Goal: Book appointment/travel/reservation

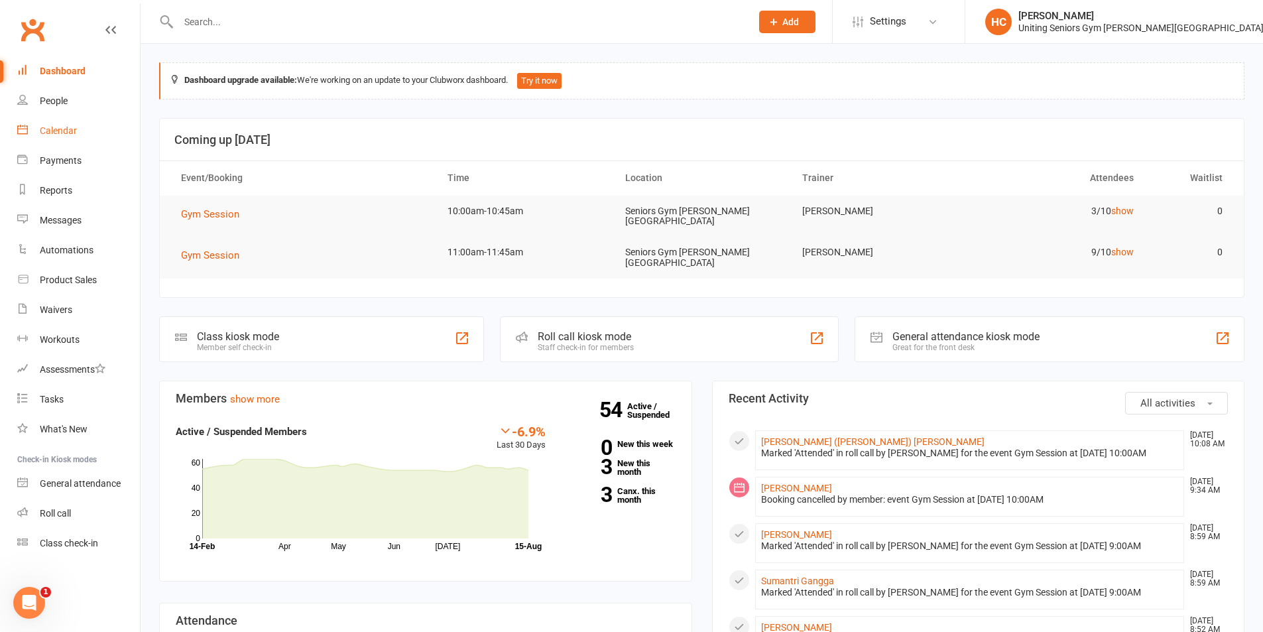
click at [80, 126] on link "Calendar" at bounding box center [78, 131] width 123 height 30
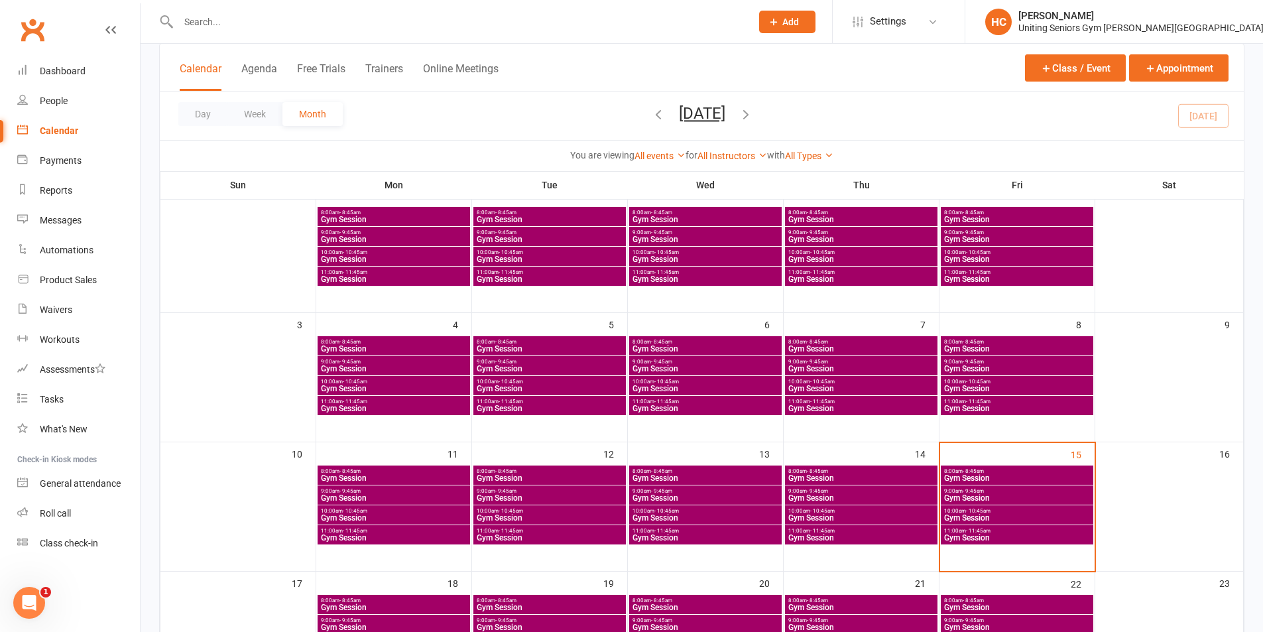
scroll to position [265, 0]
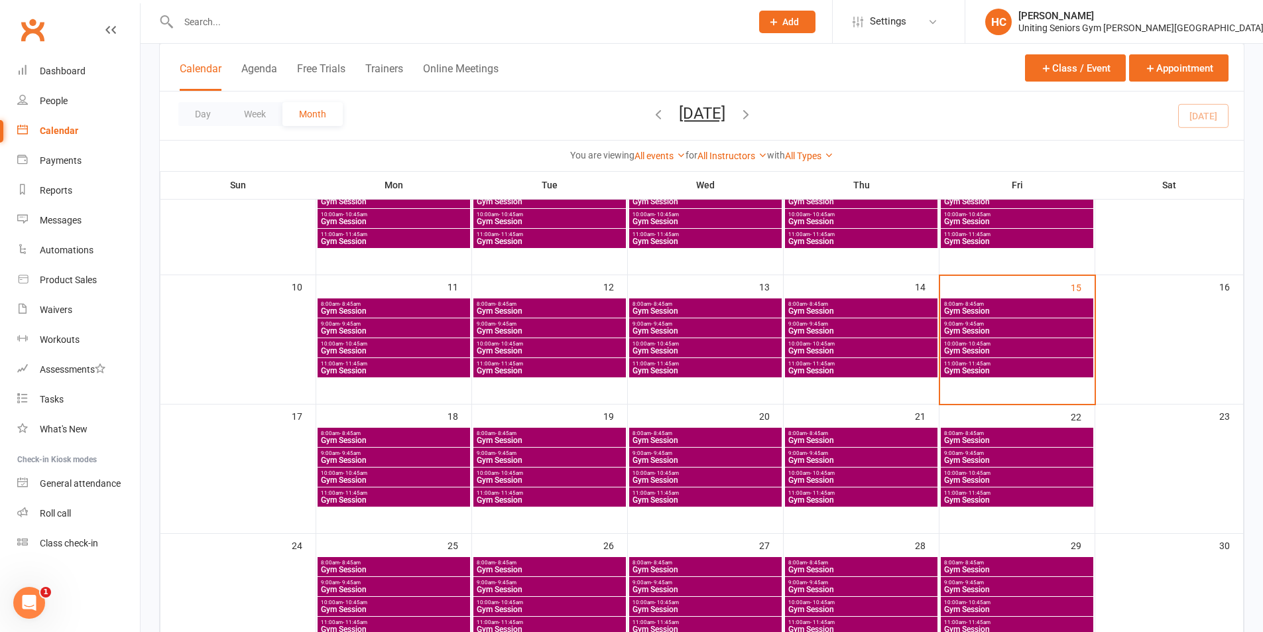
click at [1056, 328] on span "Gym Session" at bounding box center [1016, 331] width 147 height 8
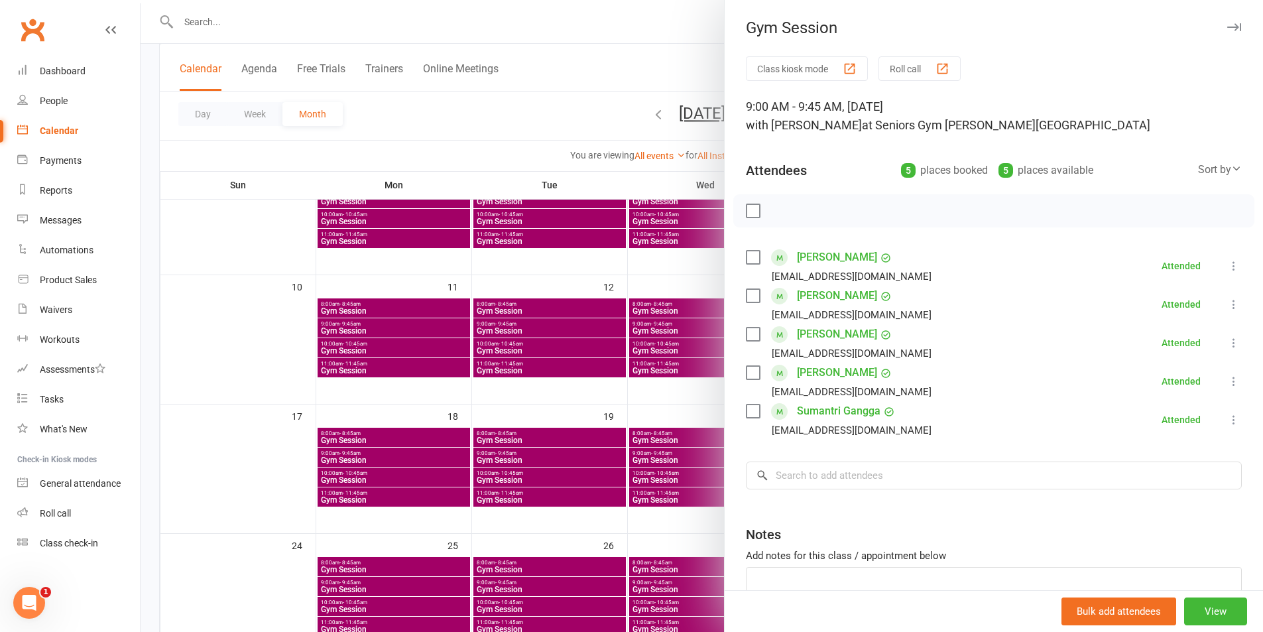
click at [608, 365] on div at bounding box center [702, 316] width 1122 height 632
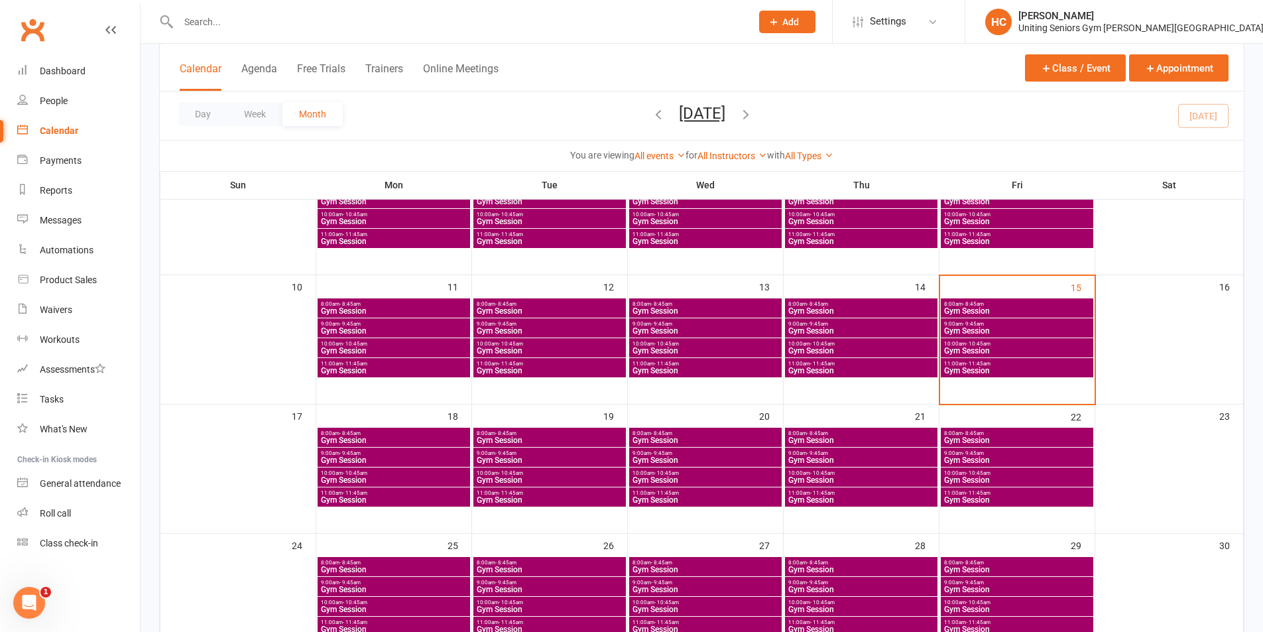
click at [1031, 346] on span "10:00am - 10:45am" at bounding box center [1016, 344] width 147 height 6
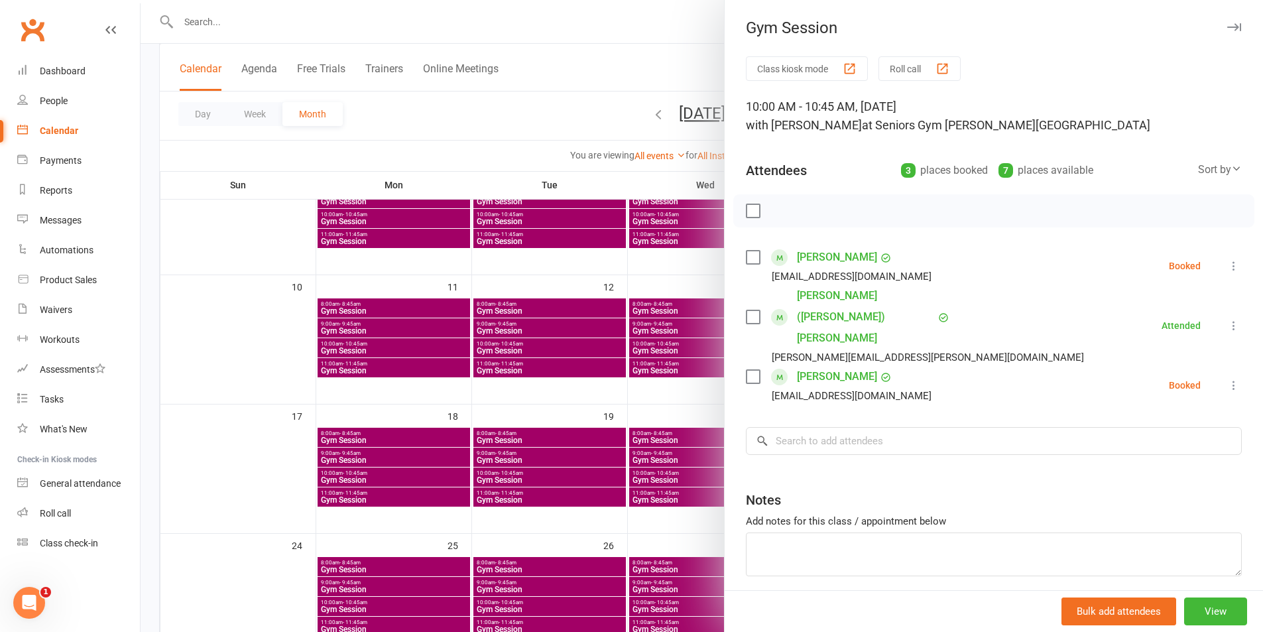
click at [518, 376] on div at bounding box center [702, 316] width 1122 height 632
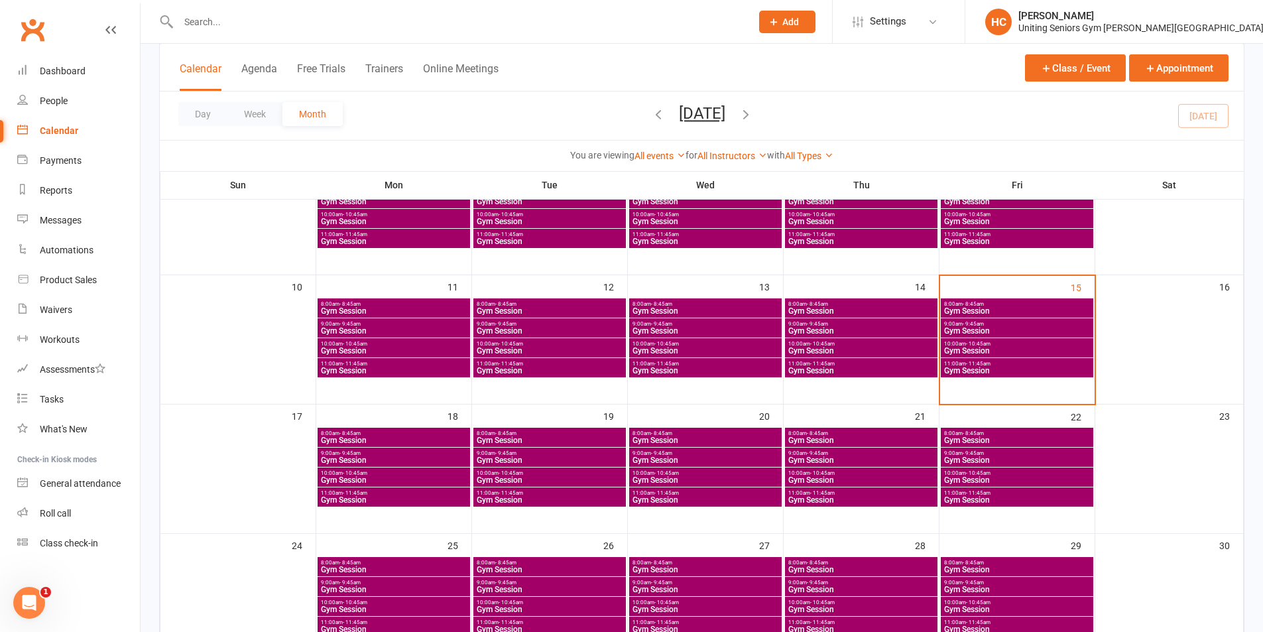
click at [1063, 369] on span "Gym Session" at bounding box center [1016, 371] width 147 height 8
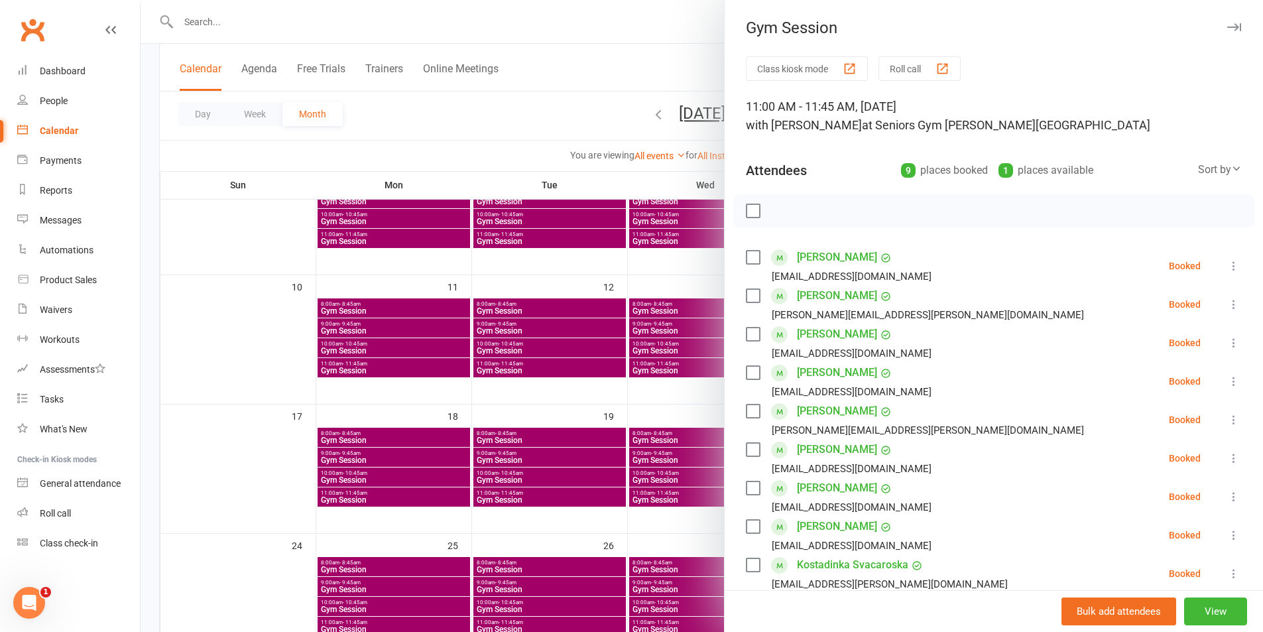
click at [613, 436] on div at bounding box center [702, 316] width 1122 height 632
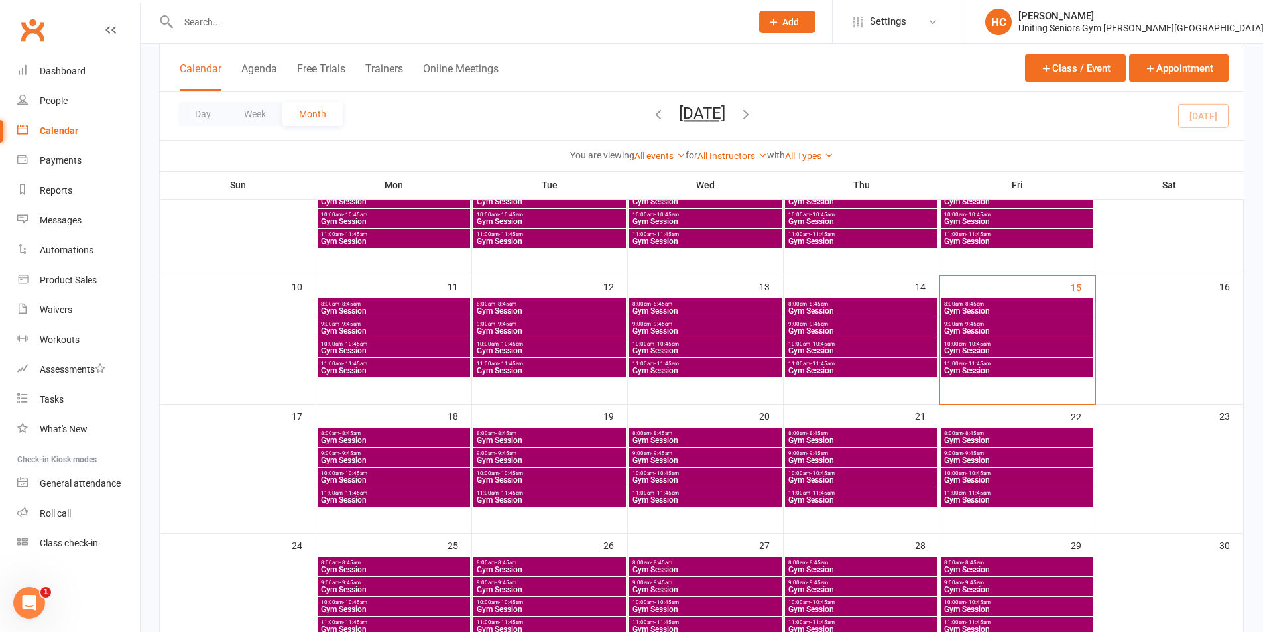
click at [996, 360] on div "11:00am - 11:45am Gym Session" at bounding box center [1017, 367] width 152 height 19
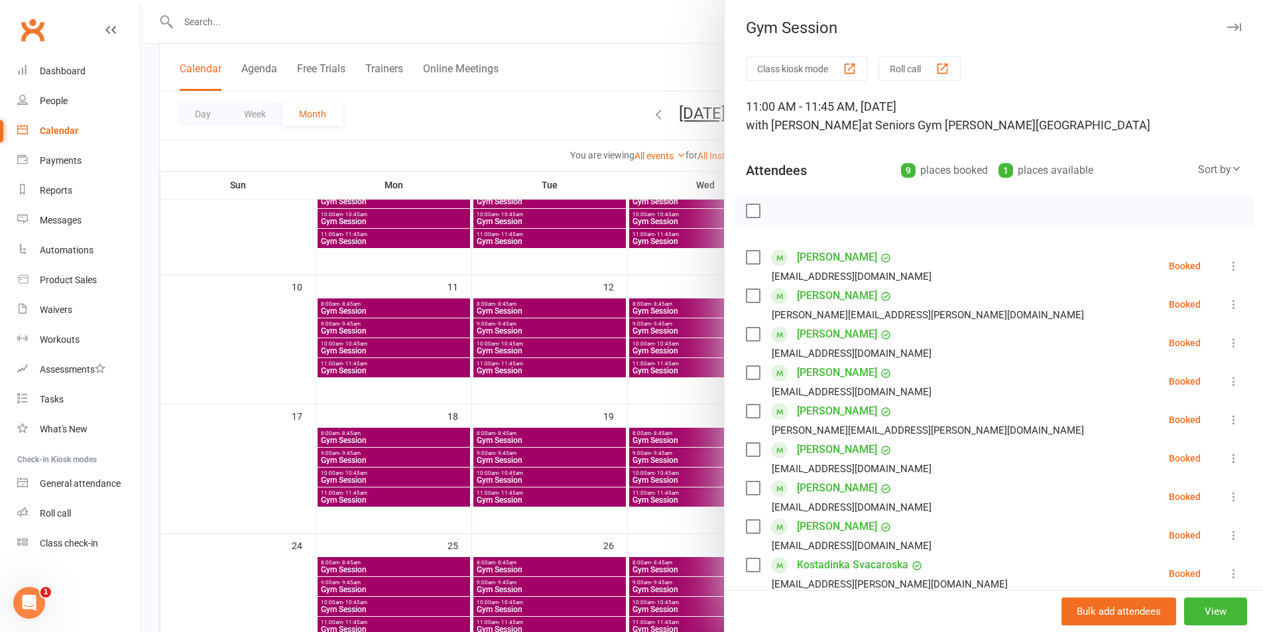
click at [611, 406] on div at bounding box center [702, 316] width 1122 height 632
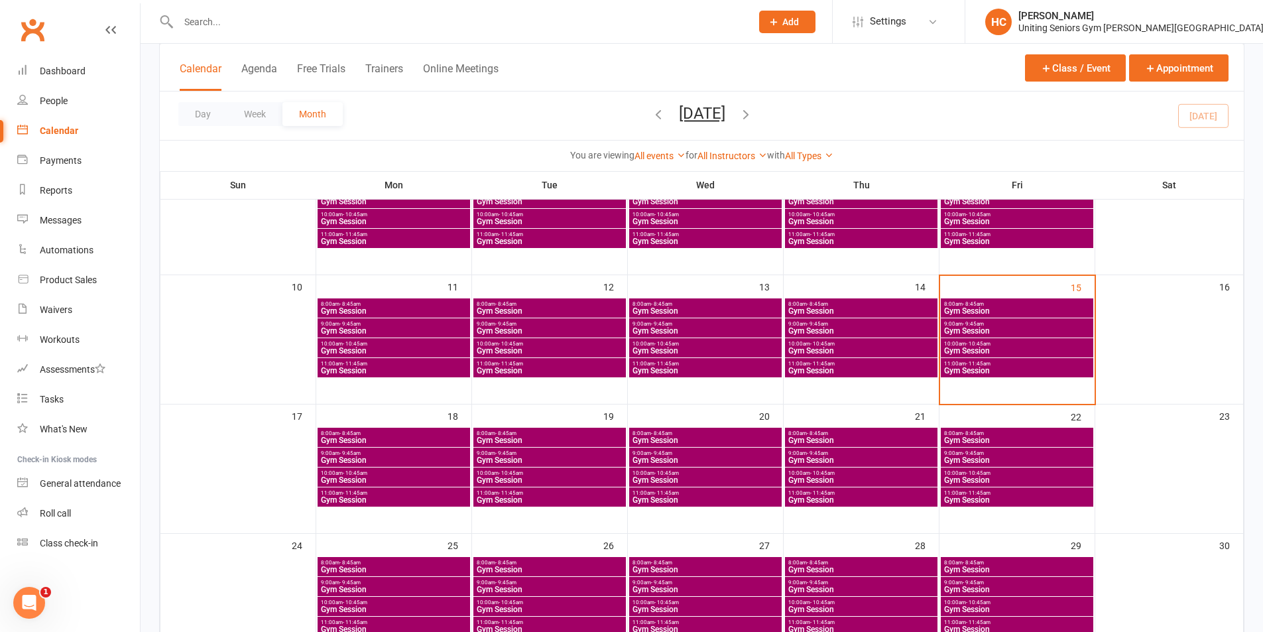
click at [994, 345] on span "10:00am - 10:45am" at bounding box center [1016, 344] width 147 height 6
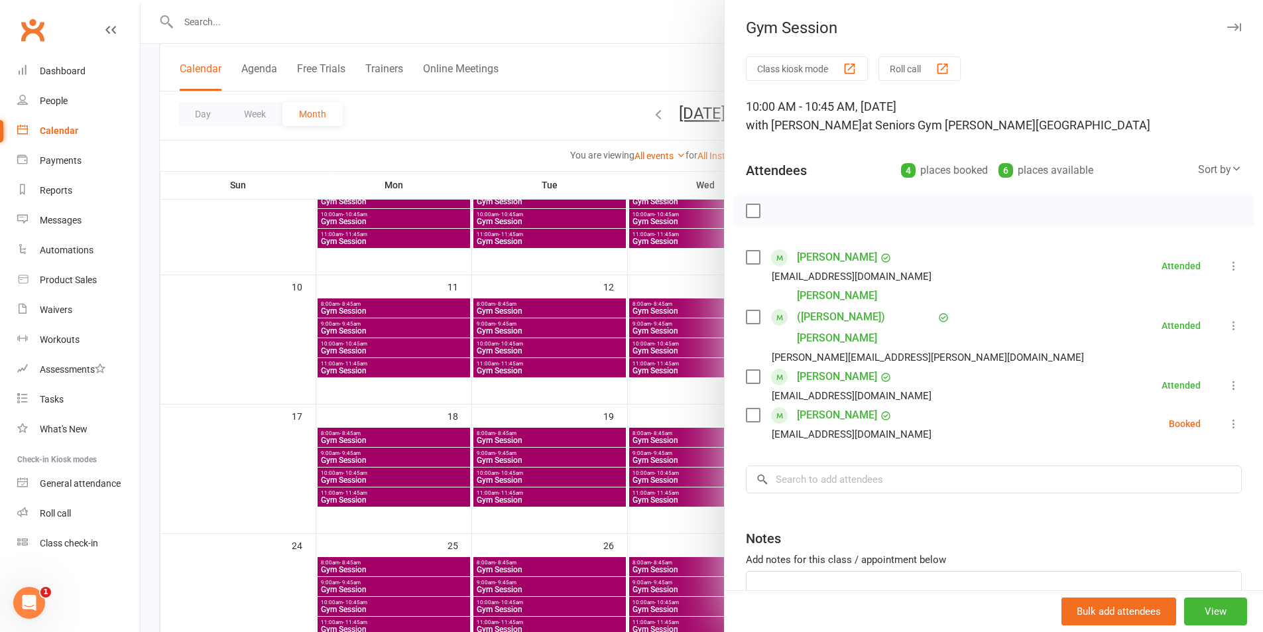
click at [650, 410] on div at bounding box center [702, 316] width 1122 height 632
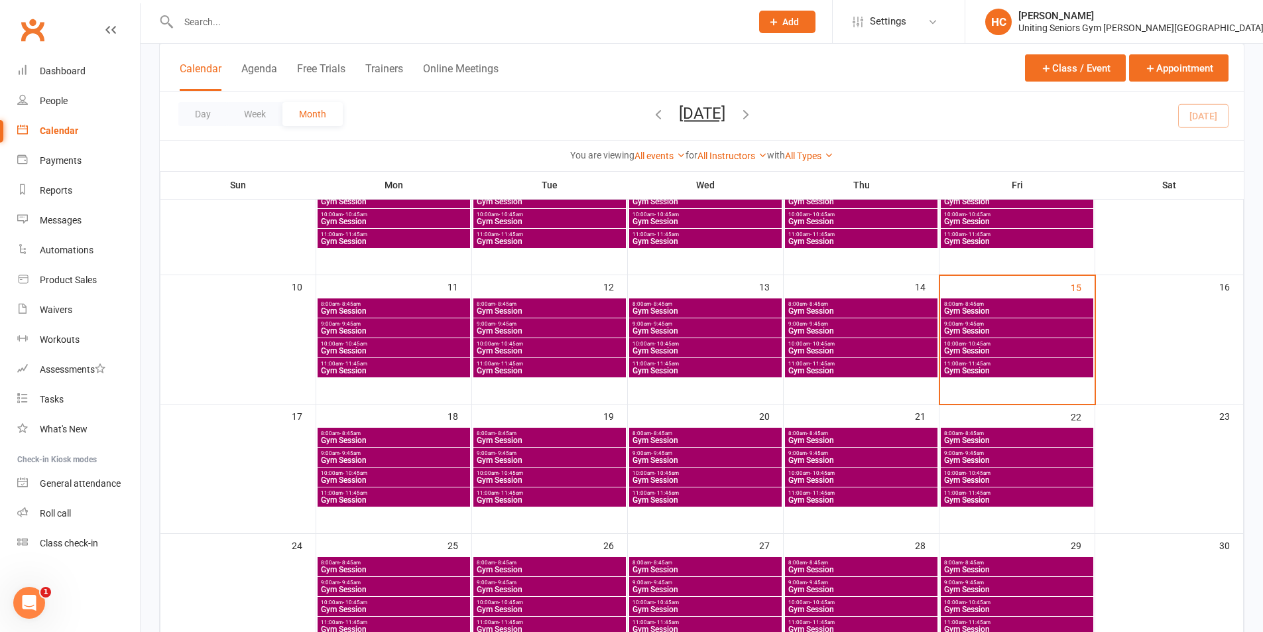
click at [1072, 366] on span "11:00am - 11:45am" at bounding box center [1016, 364] width 147 height 6
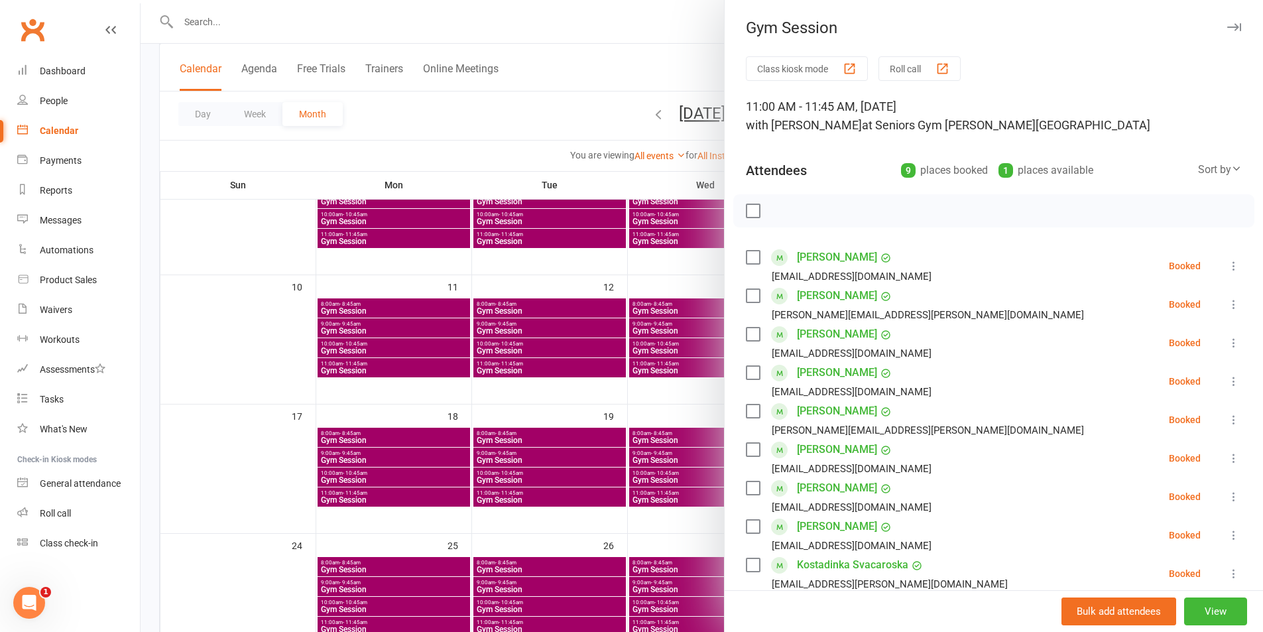
click at [675, 390] on div at bounding box center [702, 316] width 1122 height 632
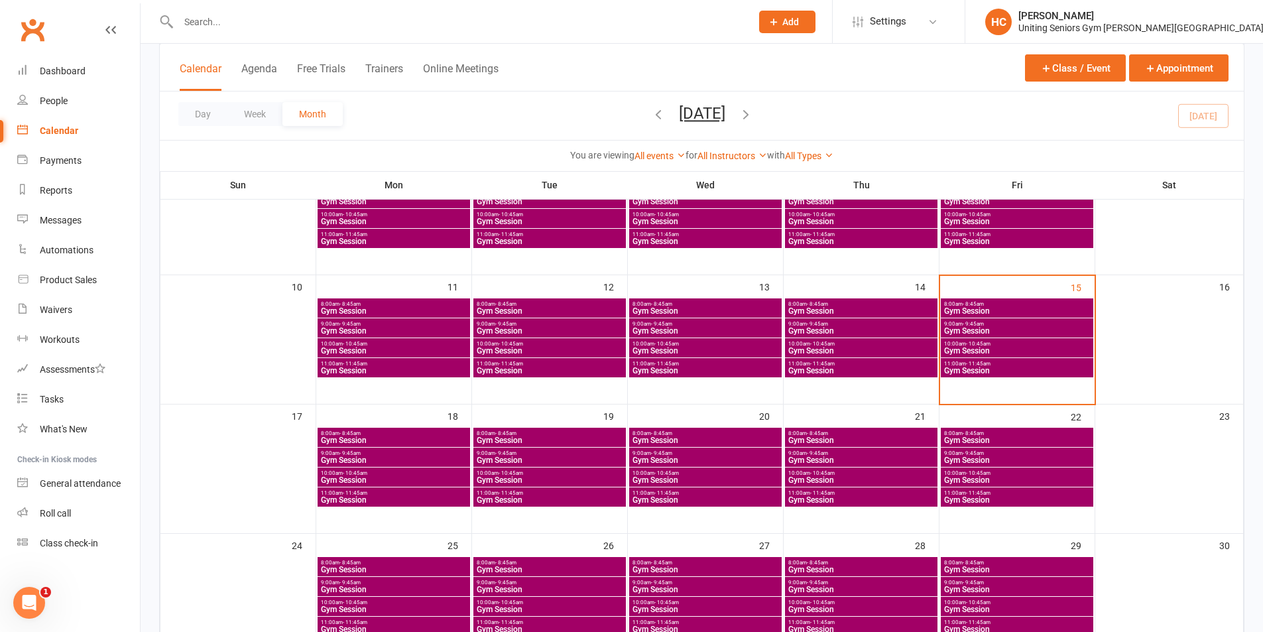
click at [1019, 371] on span "Gym Session" at bounding box center [1016, 371] width 147 height 8
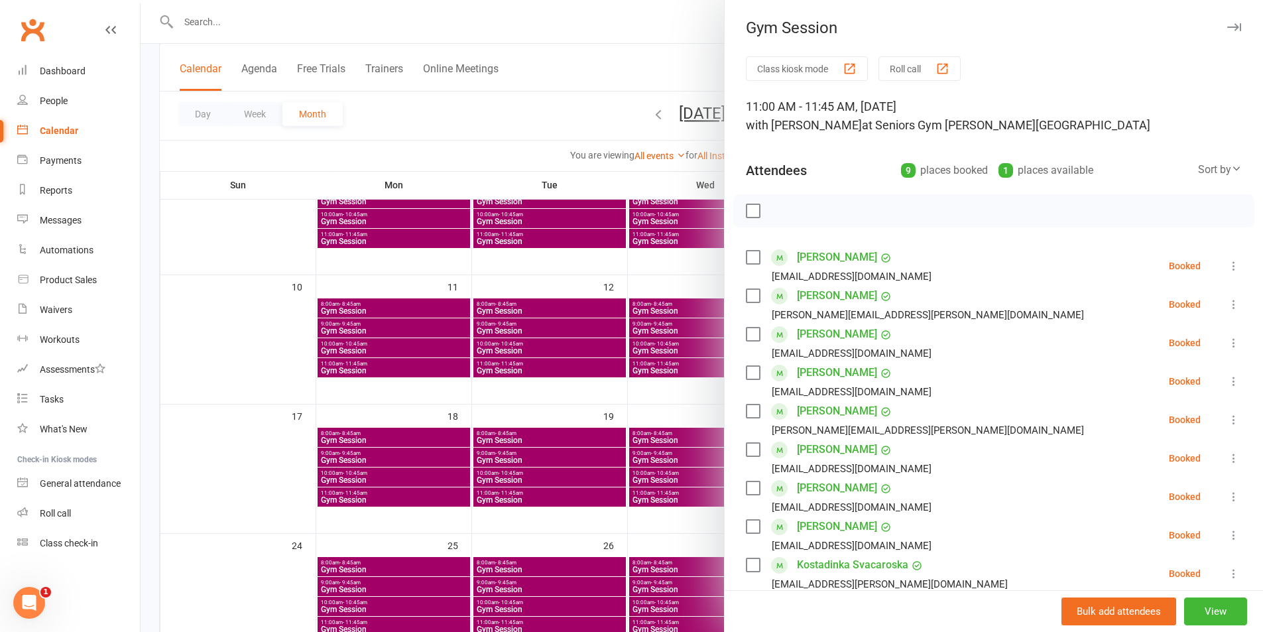
click at [652, 353] on div at bounding box center [702, 316] width 1122 height 632
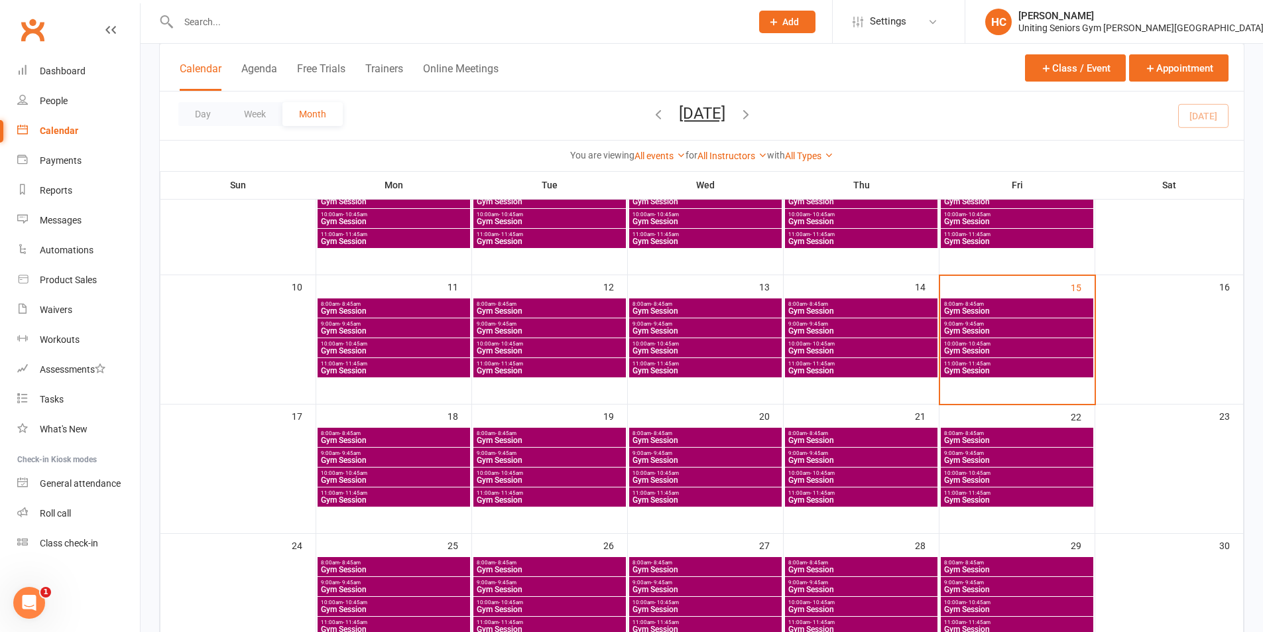
click at [1042, 351] on span "Gym Session" at bounding box center [1016, 351] width 147 height 8
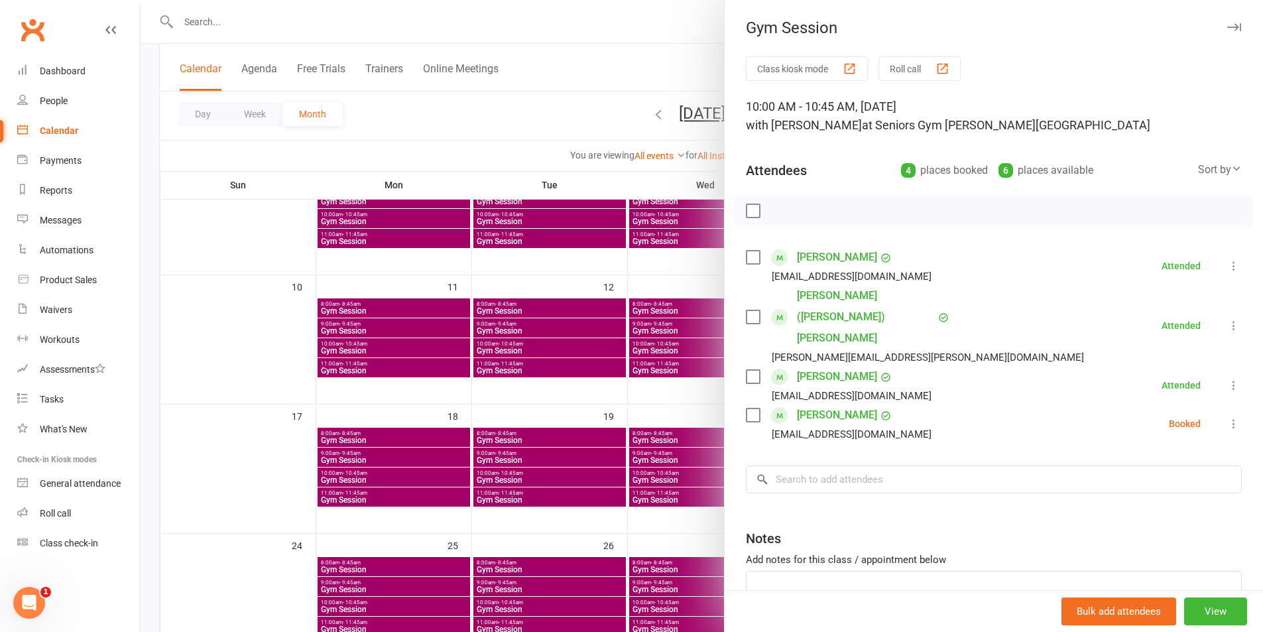
click at [626, 405] on div at bounding box center [702, 316] width 1122 height 632
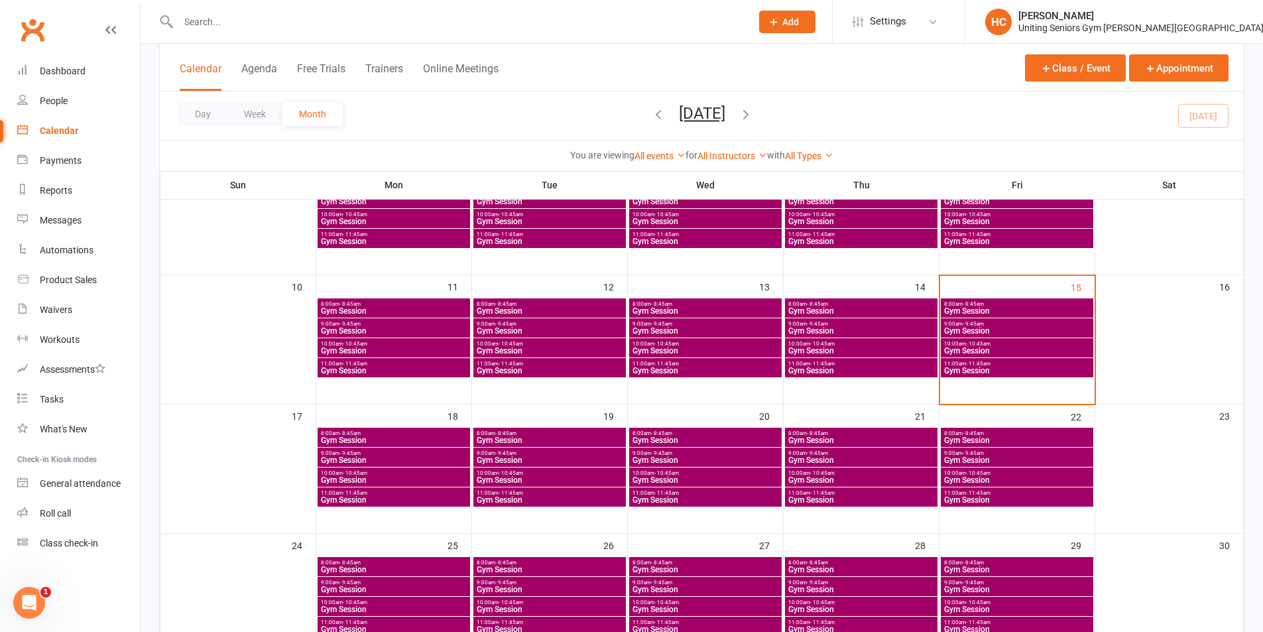
click at [1014, 365] on span "11:00am - 11:45am" at bounding box center [1016, 364] width 147 height 6
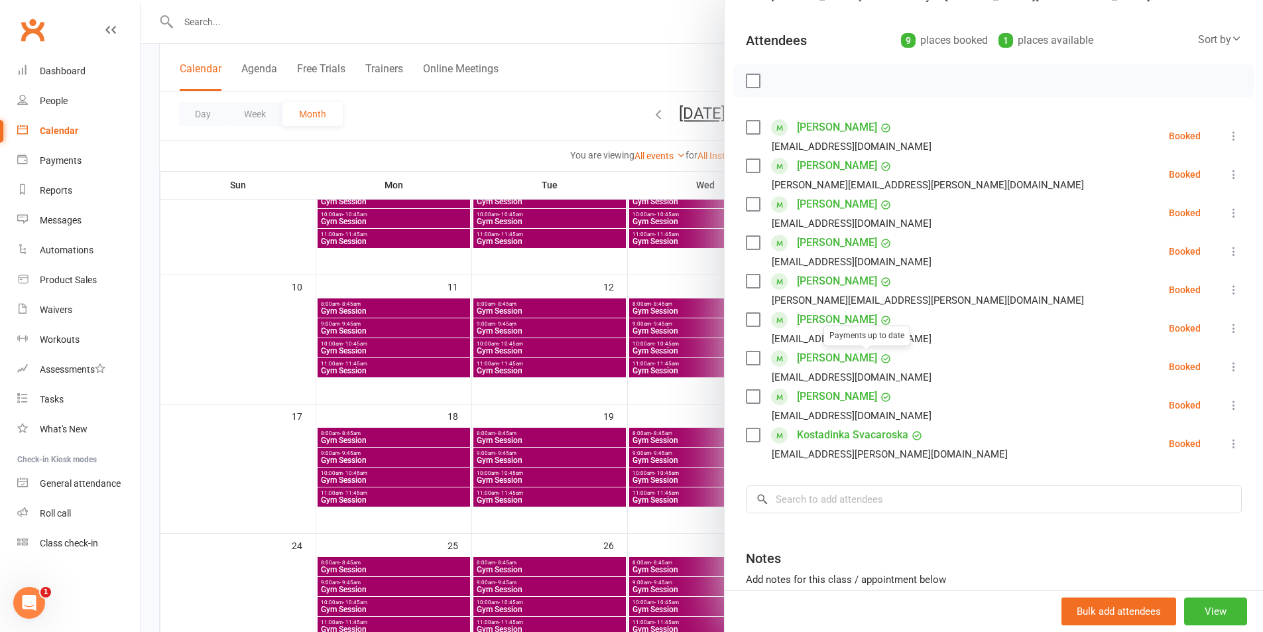
scroll to position [241, 0]
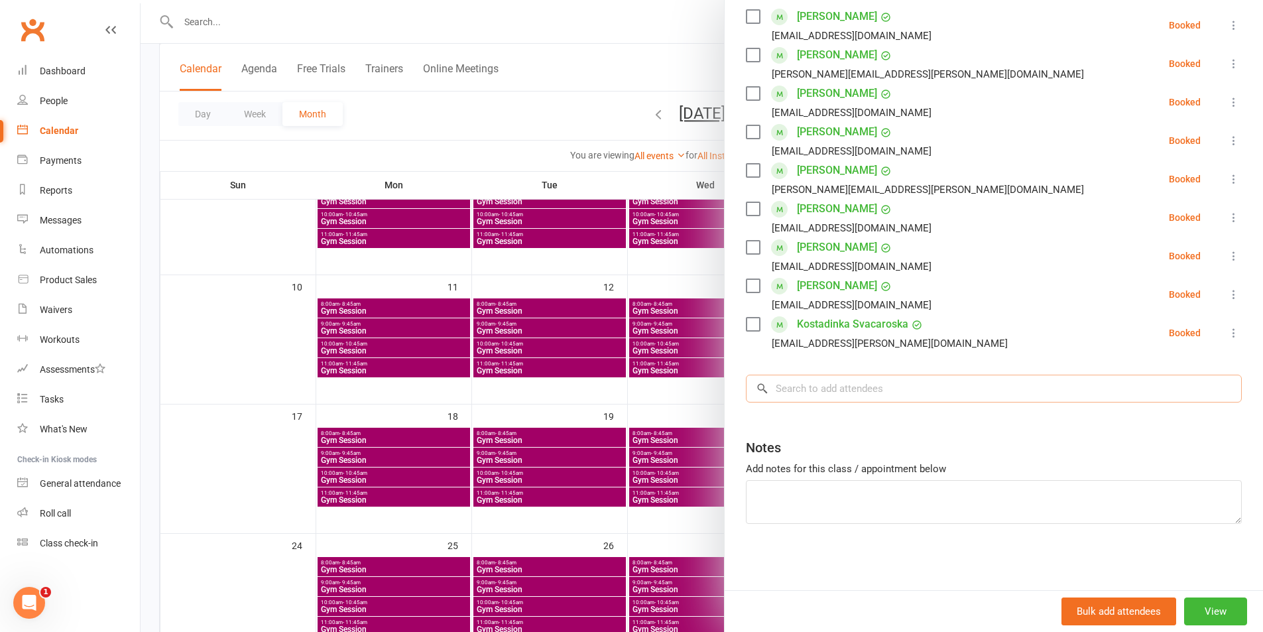
click at [836, 380] on input "search" at bounding box center [994, 388] width 496 height 28
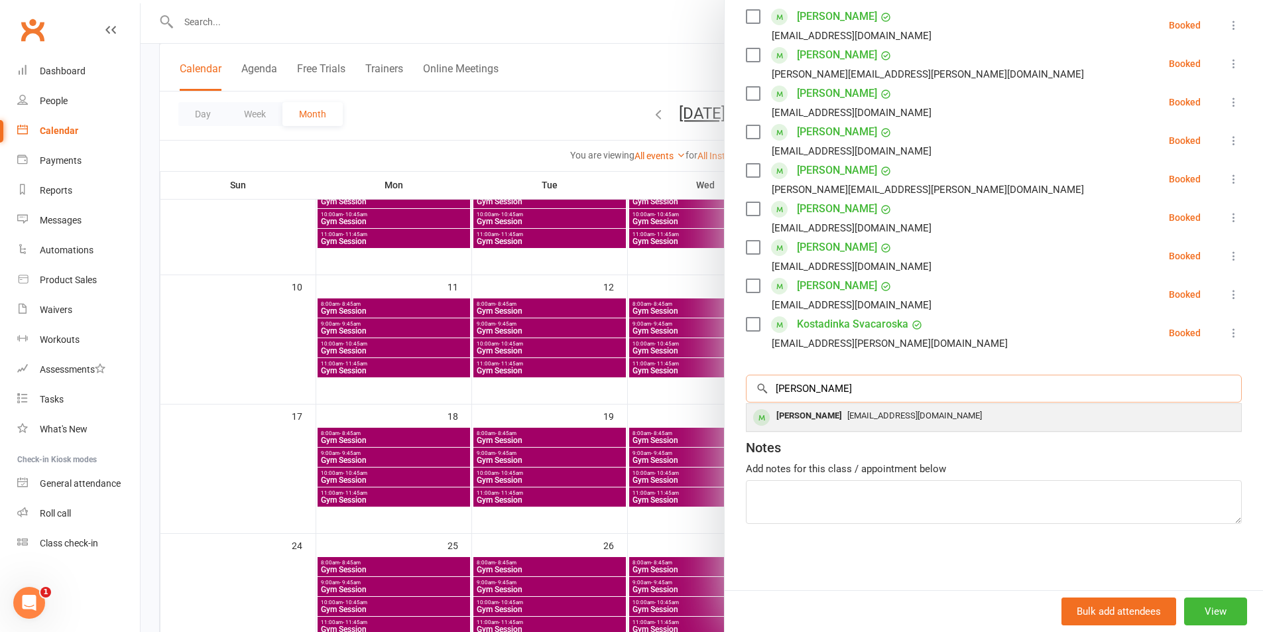
type input "[PERSON_NAME]"
click at [866, 418] on span "[EMAIL_ADDRESS][DOMAIN_NAME]" at bounding box center [914, 415] width 135 height 10
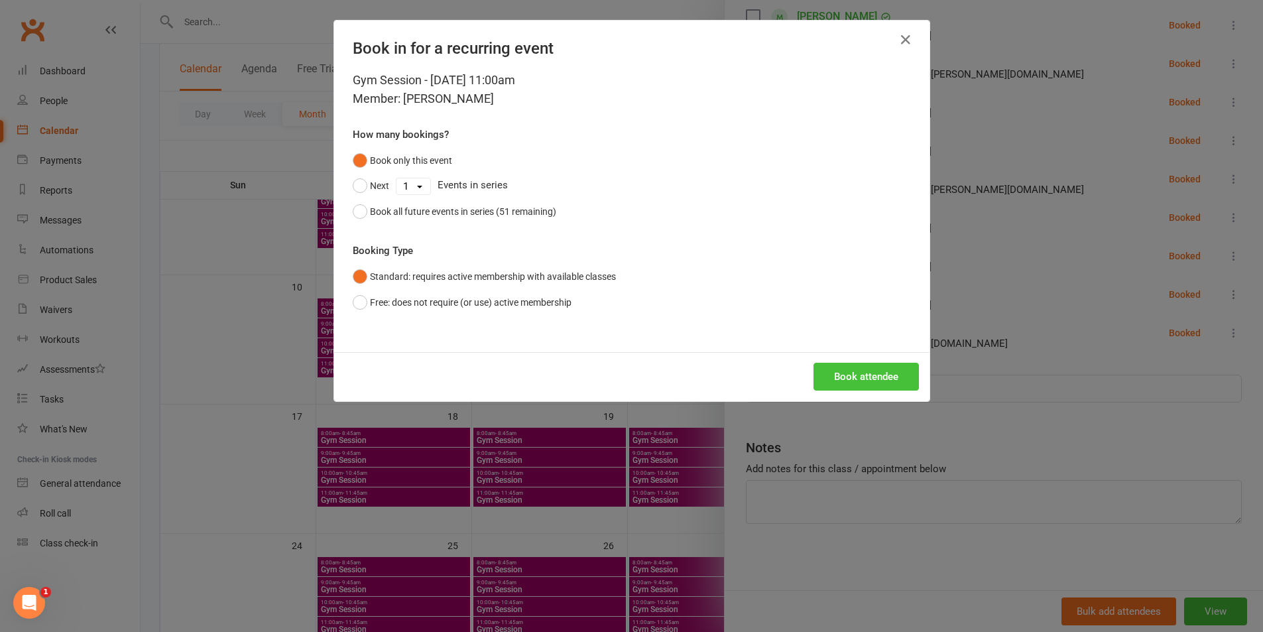
click at [860, 376] on button "Book attendee" at bounding box center [865, 377] width 105 height 28
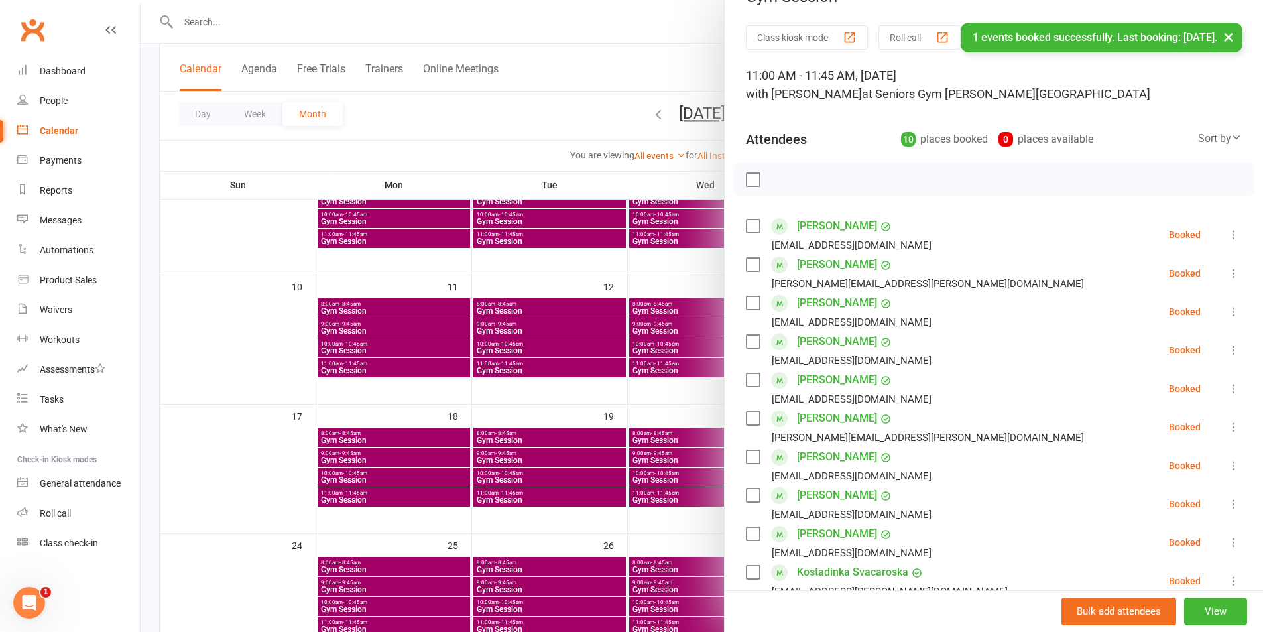
scroll to position [0, 0]
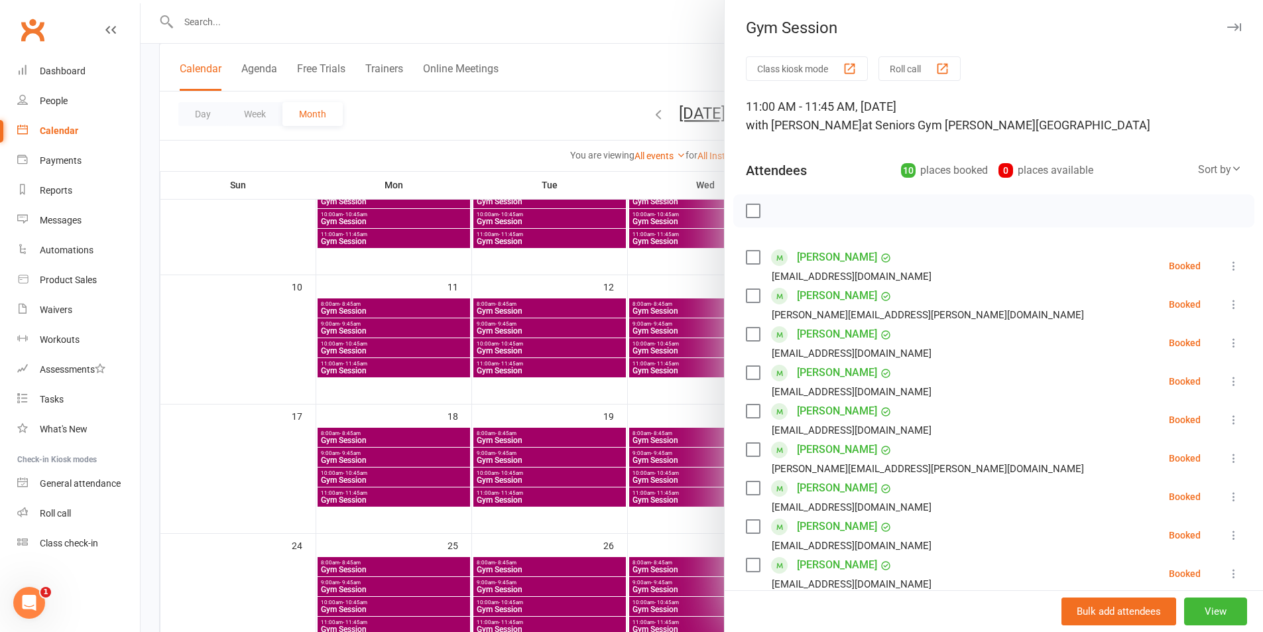
click at [567, 420] on div at bounding box center [702, 316] width 1122 height 632
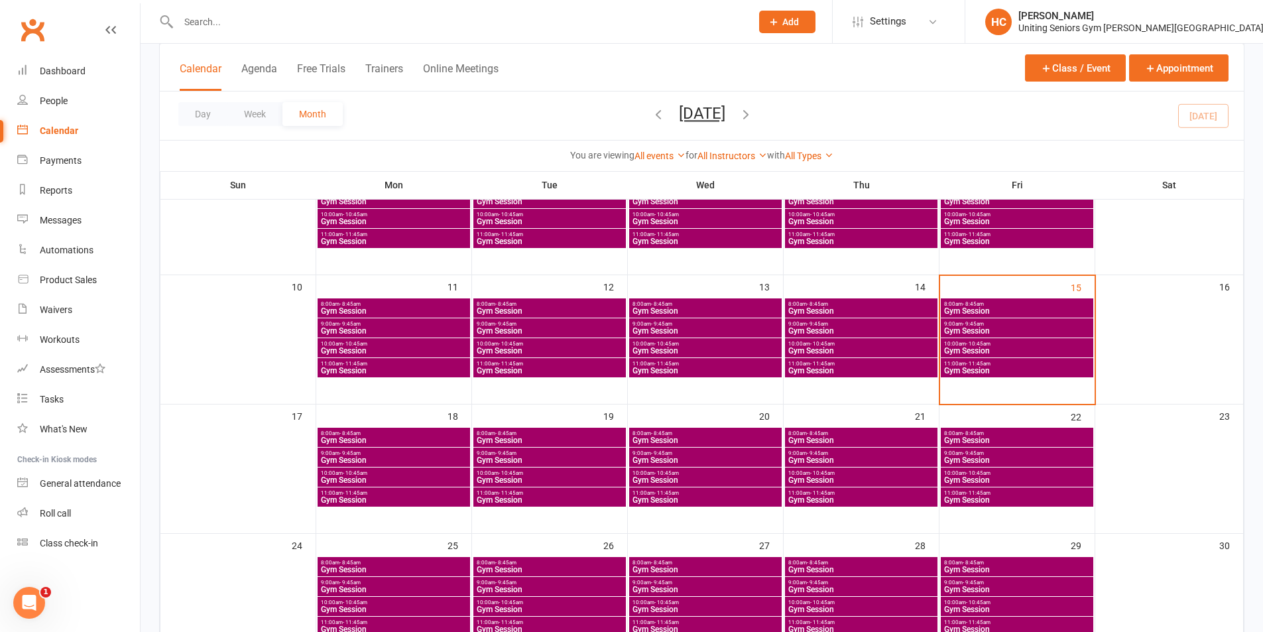
click at [1037, 361] on span "11:00am - 11:45am" at bounding box center [1016, 364] width 147 height 6
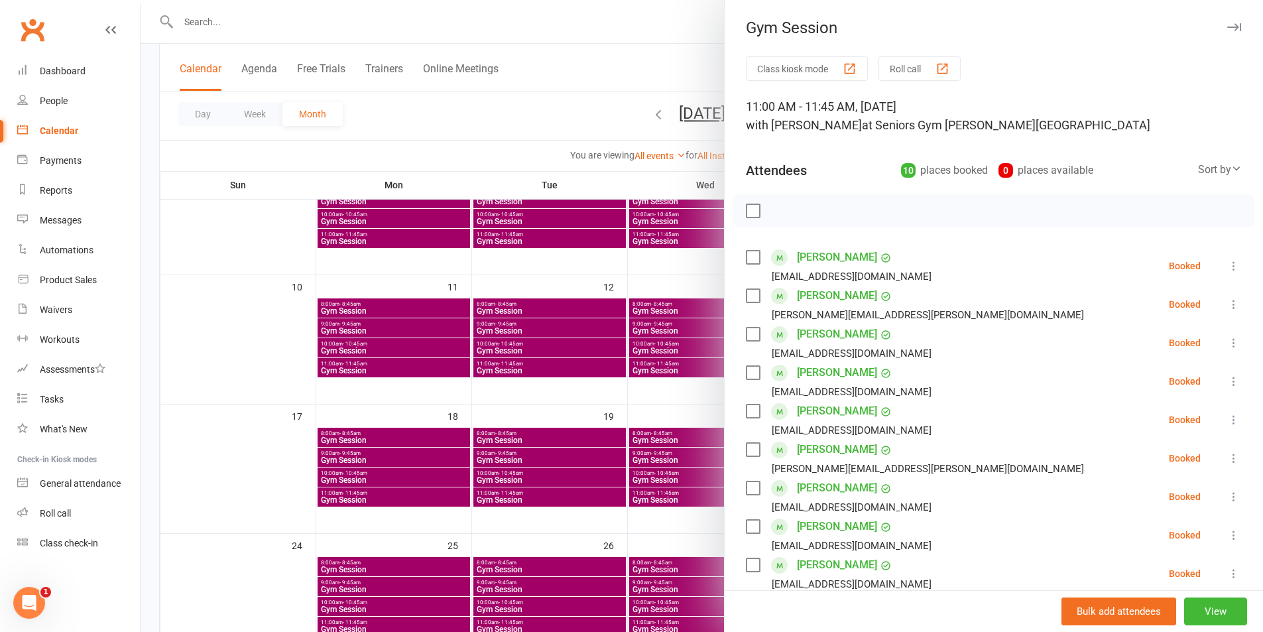
click at [564, 358] on div at bounding box center [702, 316] width 1122 height 632
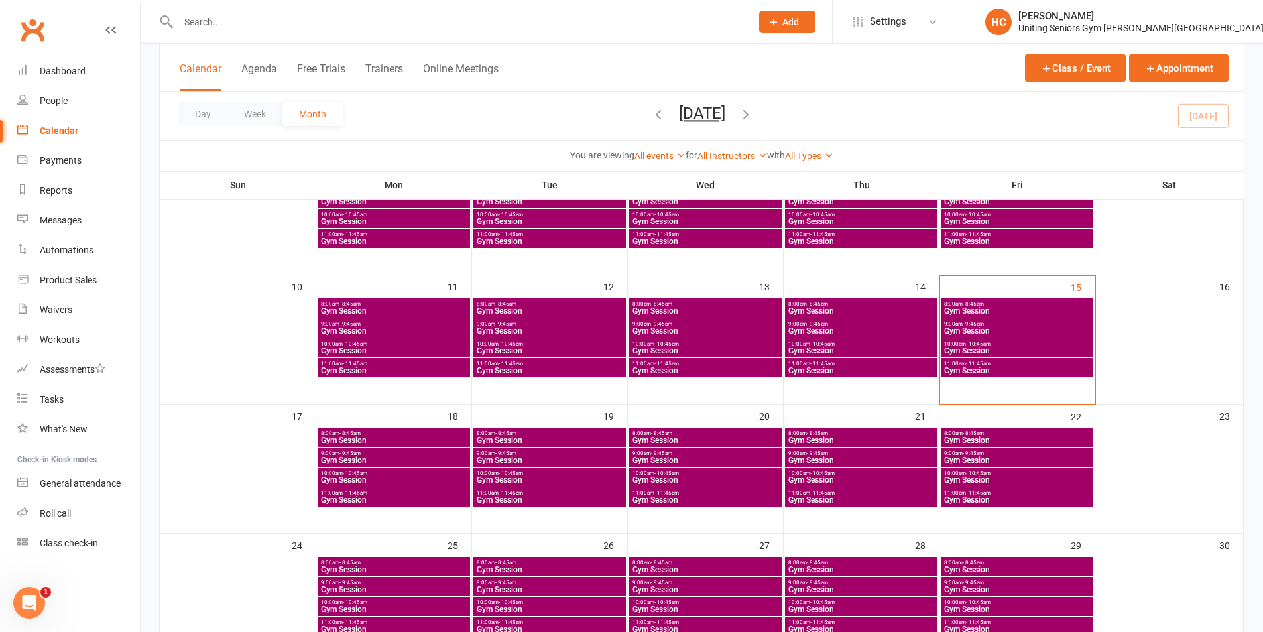
click at [1066, 351] on span "Gym Session" at bounding box center [1016, 351] width 147 height 8
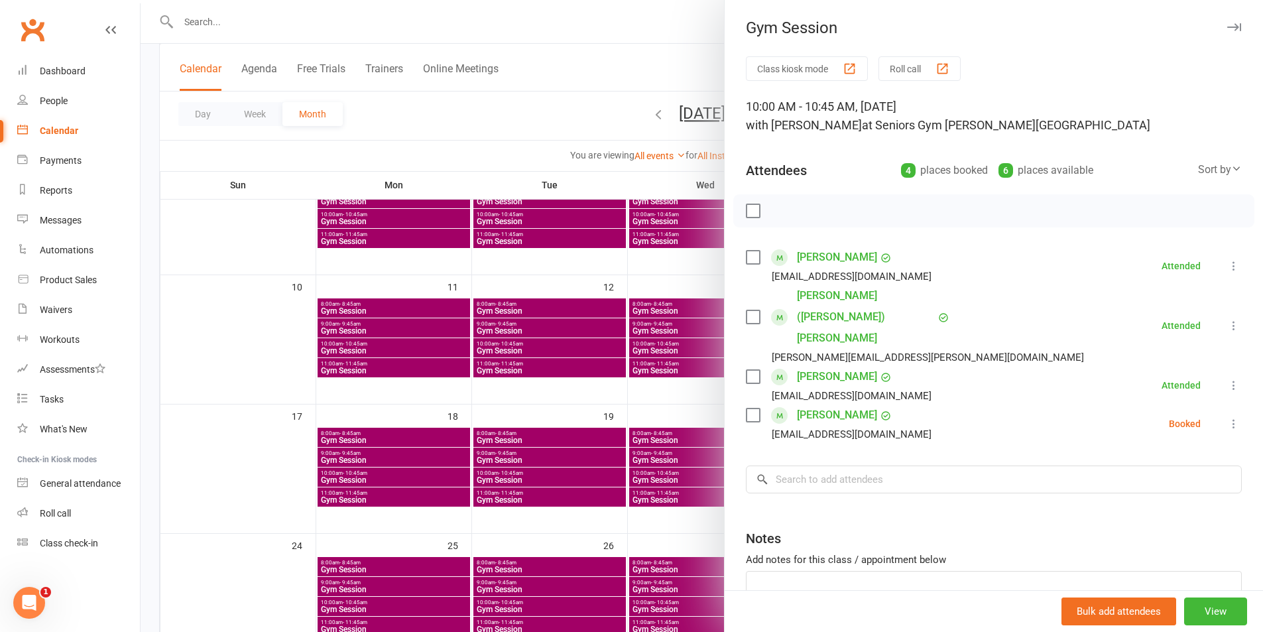
click at [659, 382] on div at bounding box center [702, 316] width 1122 height 632
